Goal: Task Accomplishment & Management: Use online tool/utility

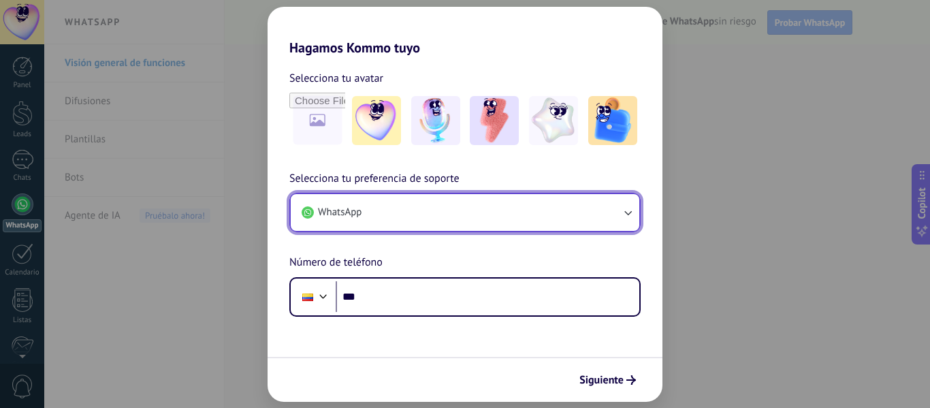
click at [562, 217] on button "WhatsApp" at bounding box center [465, 212] width 349 height 37
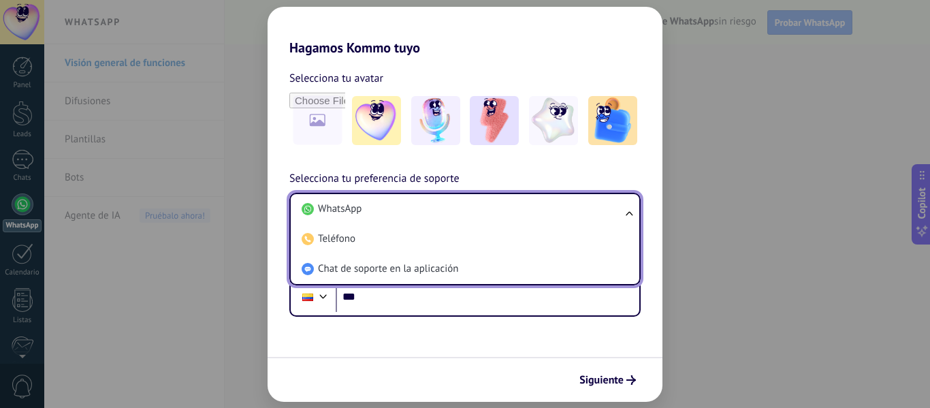
click at [562, 217] on li "WhatsApp" at bounding box center [462, 209] width 332 height 30
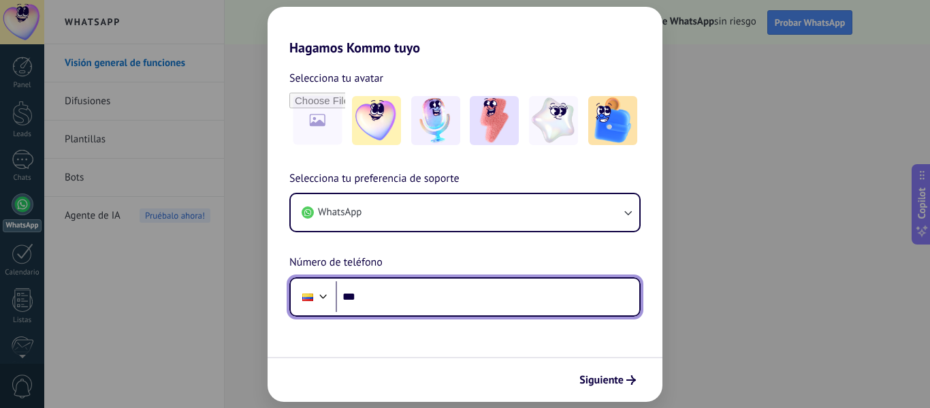
click at [419, 304] on input "***" at bounding box center [488, 296] width 304 height 31
type input "**********"
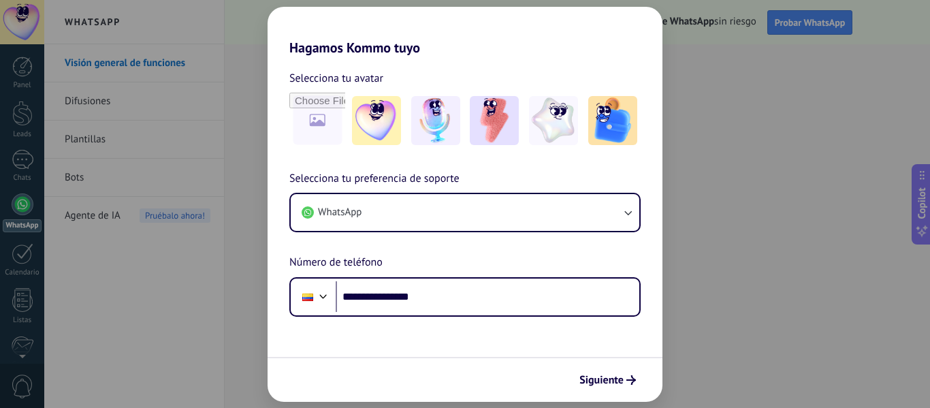
click at [503, 377] on div "Siguiente" at bounding box center [465, 379] width 395 height 45
click at [586, 385] on span "Siguiente" at bounding box center [601, 380] width 44 height 10
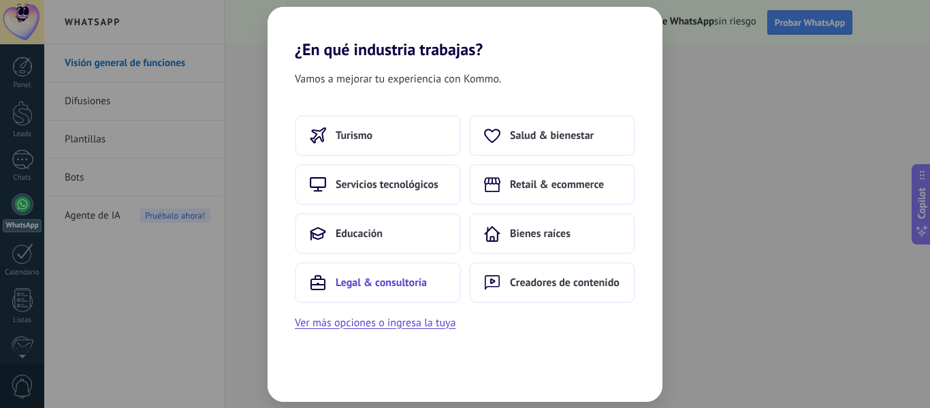
click at [375, 273] on button "Legal & consultoría" at bounding box center [378, 282] width 166 height 41
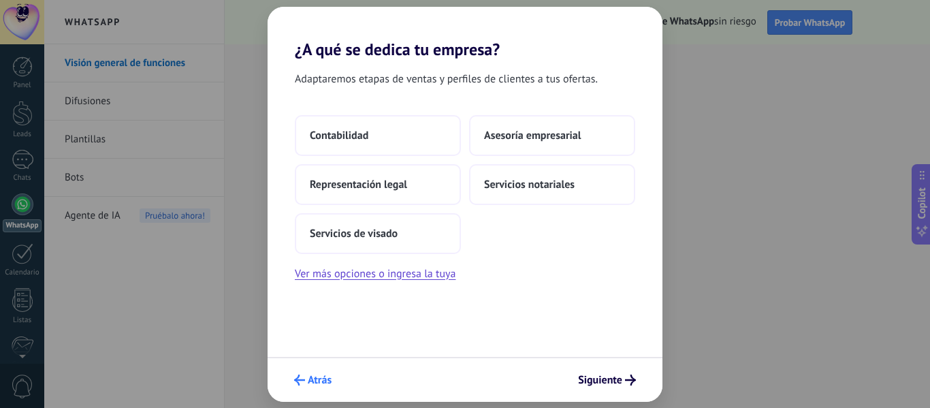
click at [306, 377] on span "Atrás" at bounding box center [312, 380] width 37 height 11
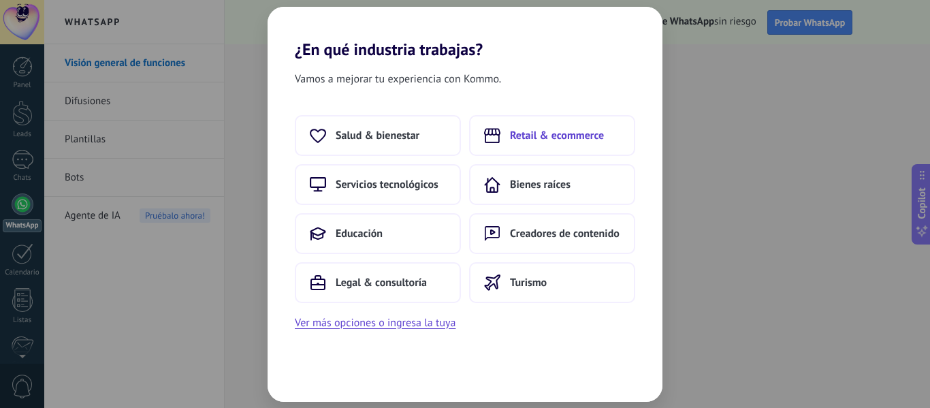
click at [594, 124] on button "Retail & ecommerce" at bounding box center [552, 135] width 166 height 41
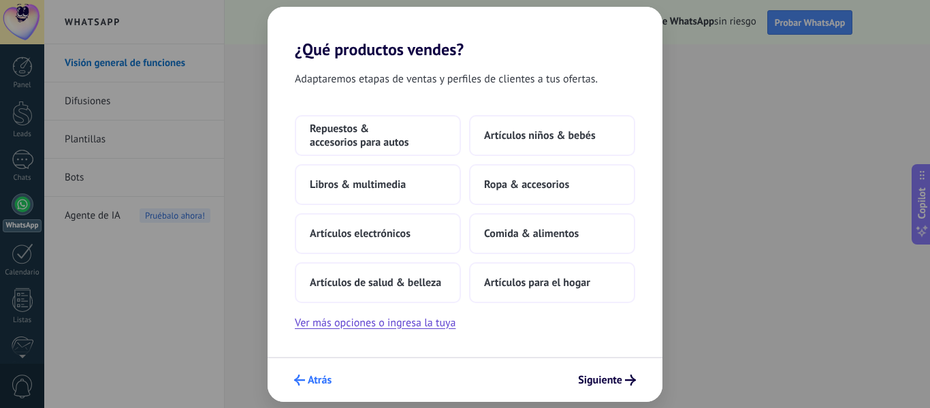
click at [317, 381] on span "Atrás" at bounding box center [320, 380] width 24 height 10
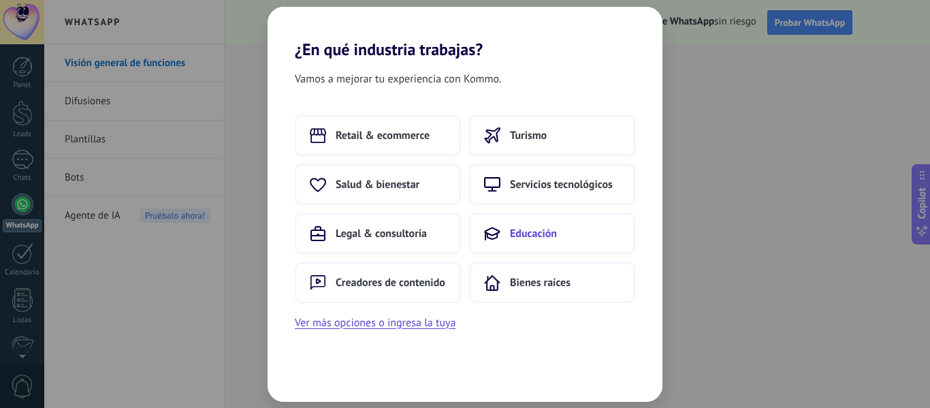
click at [539, 243] on button "Educación" at bounding box center [552, 233] width 166 height 41
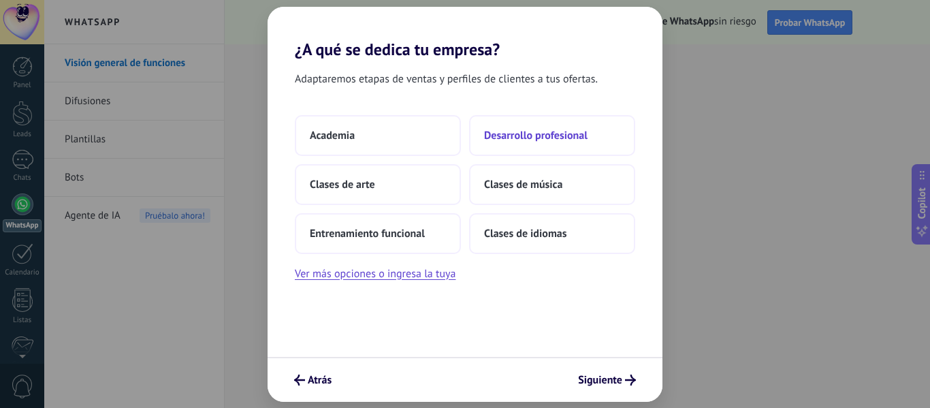
click at [541, 134] on span "Desarrollo profesional" at bounding box center [535, 136] width 103 height 14
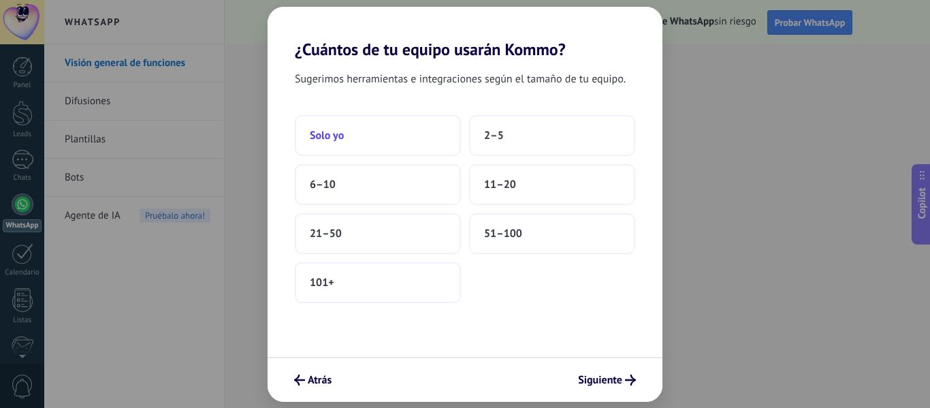
click at [323, 150] on button "Solo yo" at bounding box center [378, 135] width 166 height 41
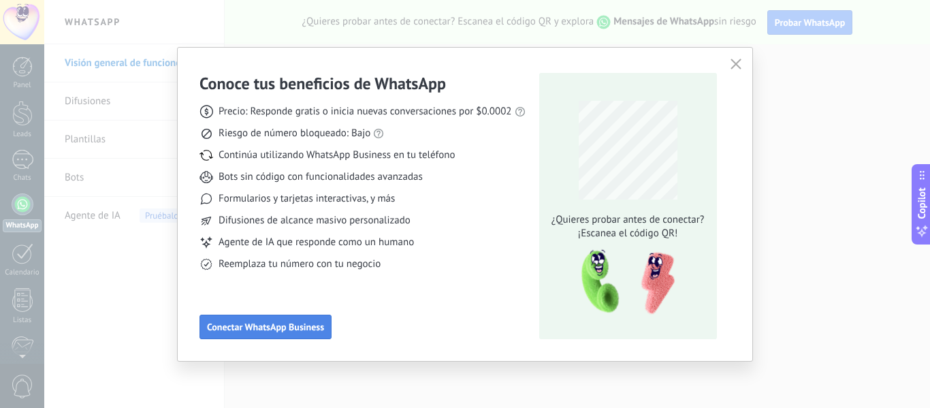
click at [264, 328] on span "Conectar WhatsApp Business" at bounding box center [265, 327] width 117 height 10
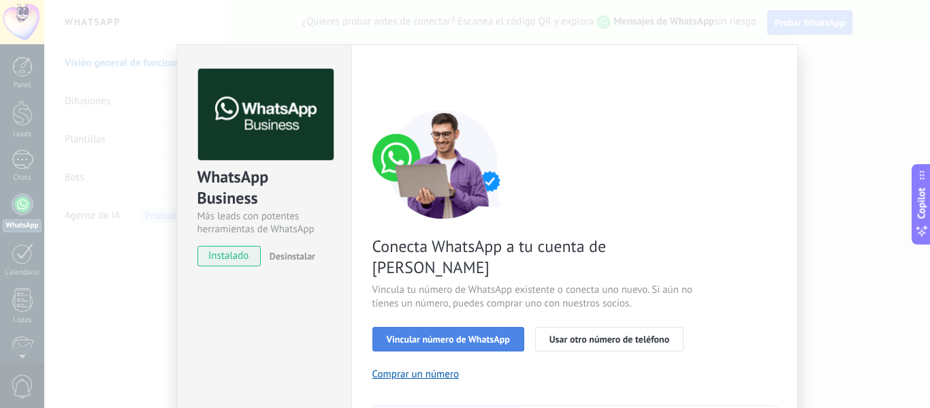
click at [452, 334] on span "Vincular número de WhatsApp" at bounding box center [448, 339] width 123 height 10
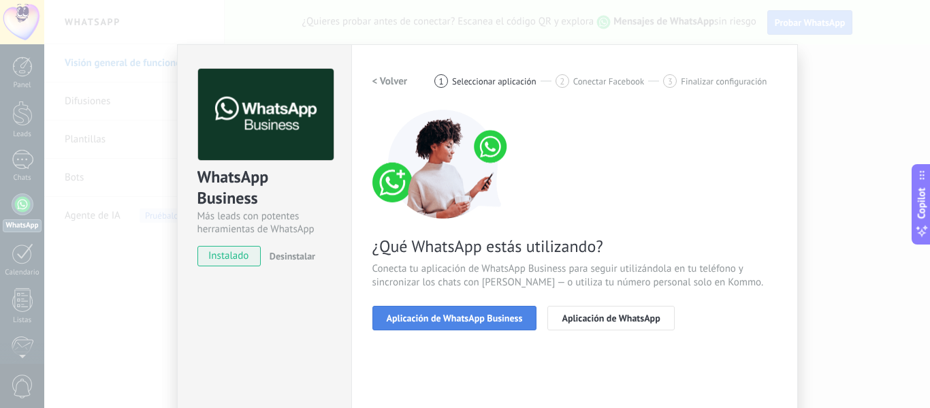
click at [452, 319] on span "Aplicación de WhatsApp Business" at bounding box center [455, 318] width 136 height 10
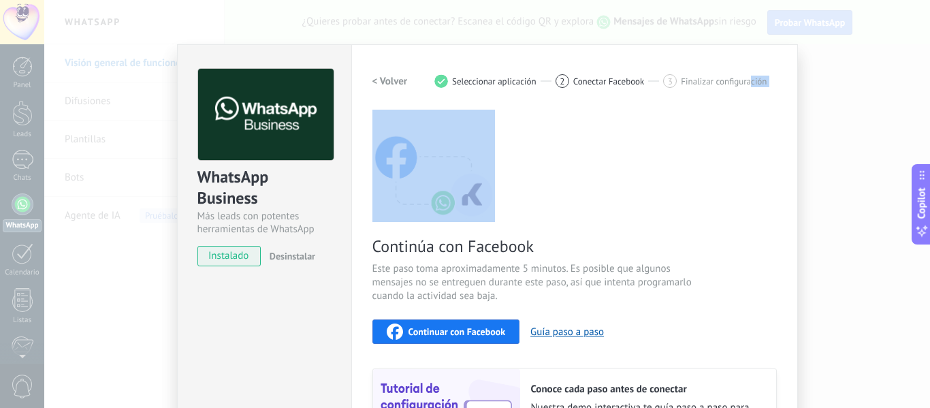
drag, startPoint x: 754, startPoint y: 162, endPoint x: 748, endPoint y: 90, distance: 72.5
click at [748, 90] on div "< Volver 1 Seleccionar aplicación 2 Conectar Facebook 3 Finalizar configuración…" at bounding box center [574, 273] width 404 height 409
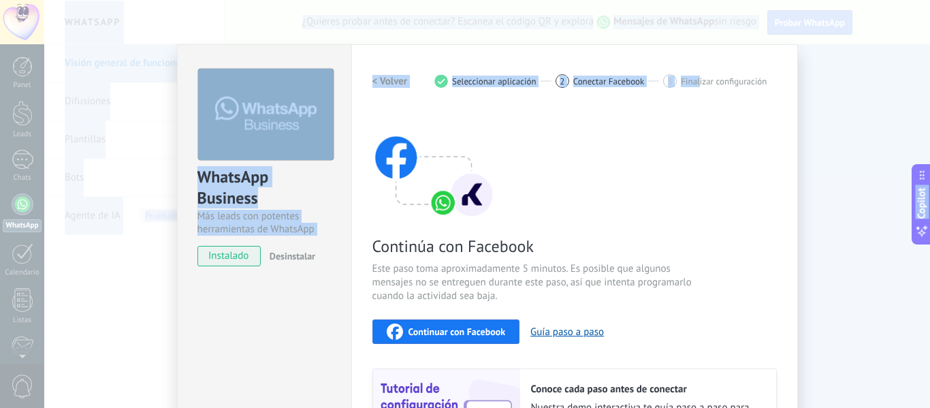
drag, startPoint x: 698, startPoint y: 67, endPoint x: 682, endPoint y: -4, distance: 72.5
click at [682, 0] on html ".abecls-1,.abecls-2{fill-rule:evenodd}.abecls-2{fill:#fff} .abhcls-1{fill:none}…" at bounding box center [465, 204] width 930 height 408
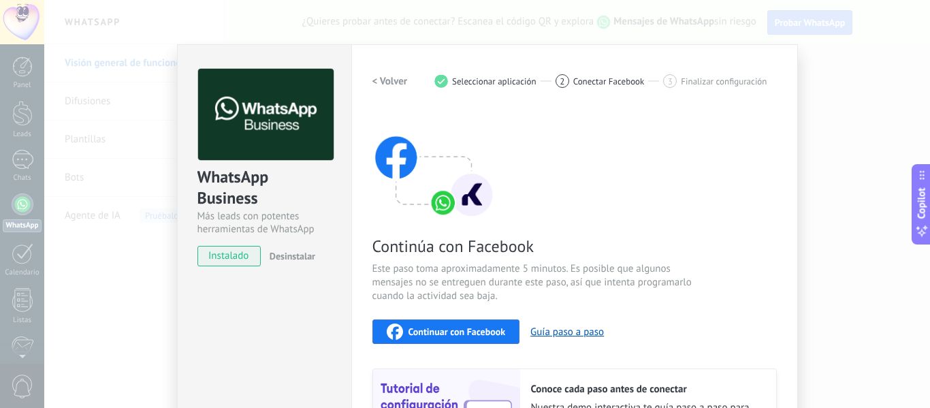
click at [588, 133] on div "Continúa con Facebook Este paso toma aproximadamente 5 minutos. Es posible que …" at bounding box center [574, 294] width 404 height 368
click at [382, 88] on button "< Volver" at bounding box center [389, 81] width 35 height 25
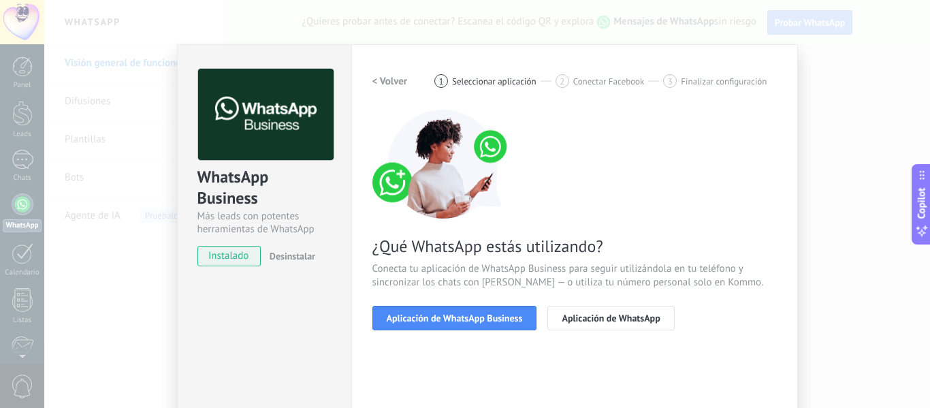
click at [379, 84] on h2 "< Volver" at bounding box center [389, 81] width 35 height 13
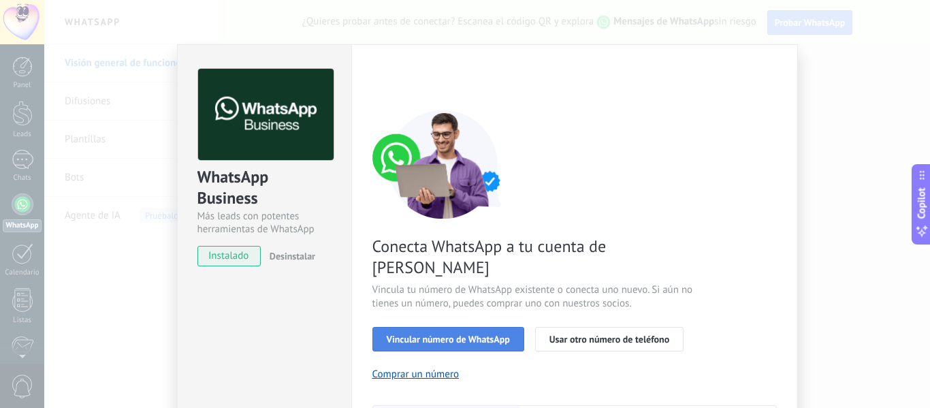
click at [458, 334] on span "Vincular número de WhatsApp" at bounding box center [448, 339] width 123 height 10
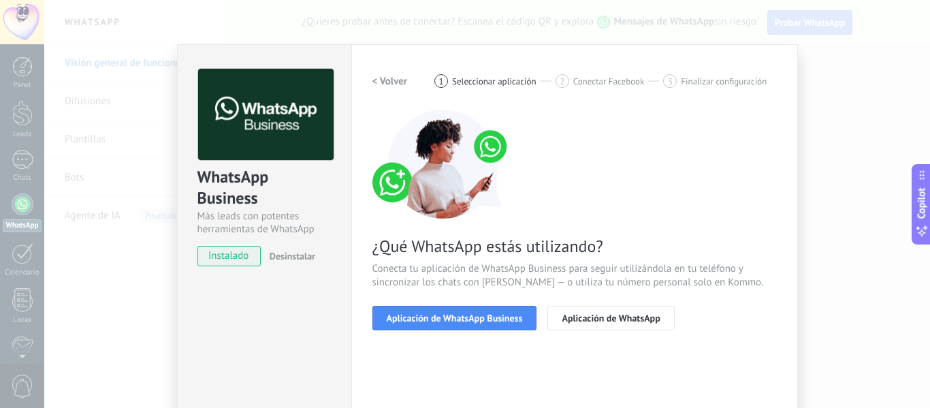
click at [458, 321] on span "Aplicación de WhatsApp Business" at bounding box center [455, 318] width 136 height 10
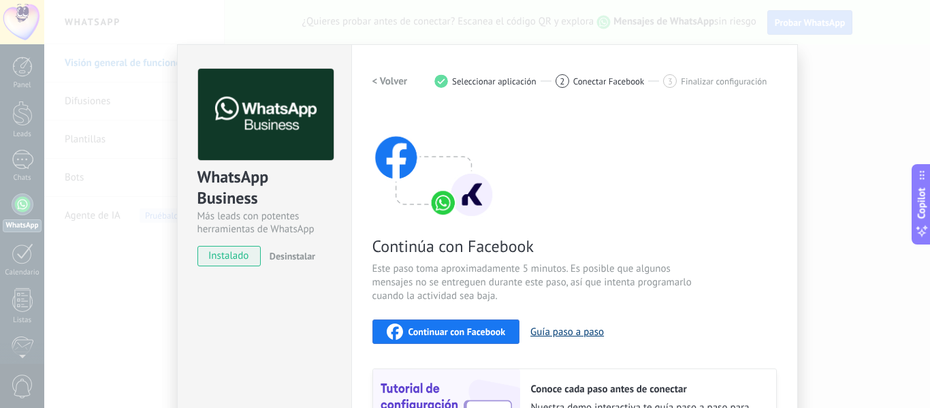
click at [579, 328] on button "Guía paso a paso" at bounding box center [567, 331] width 74 height 13
click at [448, 335] on span "Continuar con Facebook" at bounding box center [457, 332] width 97 height 10
